Goal: Information Seeking & Learning: Learn about a topic

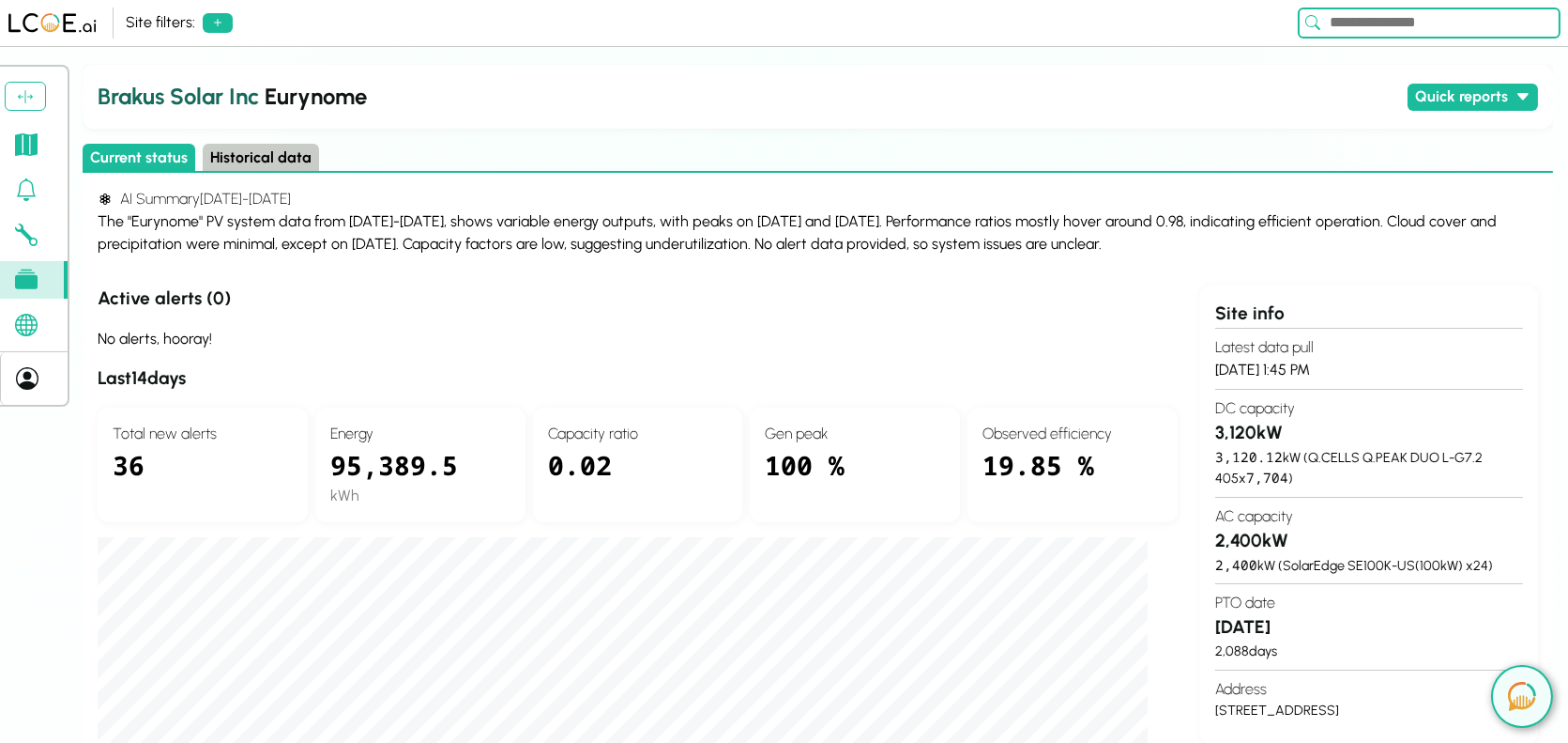
click at [936, 224] on div "The "Eurynome" PV system data from [DATE]-[DATE], shows variable energy outputs…" at bounding box center [817, 232] width 1441 height 45
click at [953, 56] on div "Site filters: 3 Logout [PERSON_NAME] Solar Inc Eurynome Quick reports Daily pro…" at bounding box center [784, 371] width 1568 height 743
